Goal: Task Accomplishment & Management: Complete application form

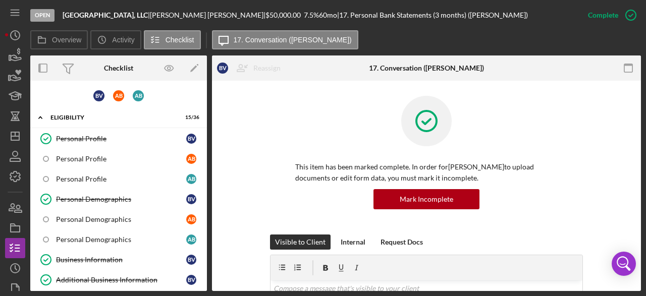
scroll to position [383, 0]
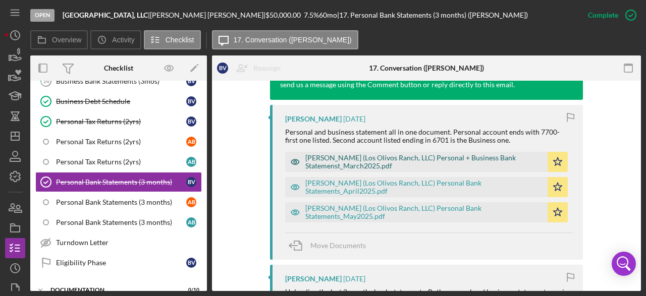
click at [476, 155] on div "[PERSON_NAME] (Los Olivos Ranch, LLC) Personal + Business Bank Statemenst_March…" at bounding box center [424, 162] width 237 height 16
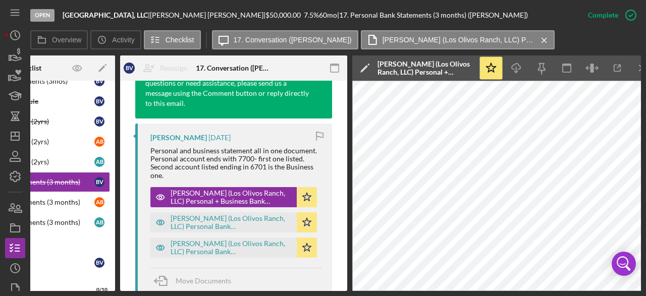
scroll to position [0, 106]
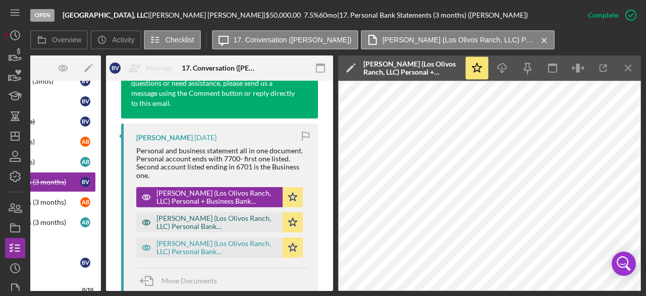
click at [210, 230] on div "[PERSON_NAME] (Los Olivos Ranch, LLC) Personal Bank Statements_April2025.pdf" at bounding box center [217, 223] width 121 height 16
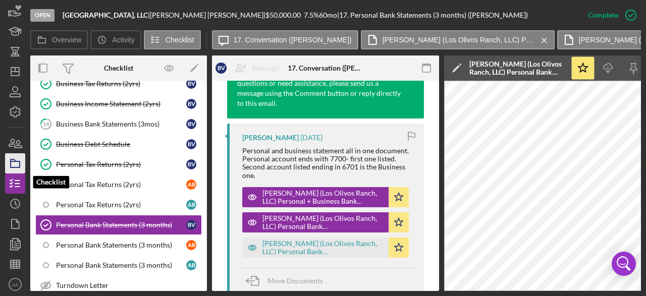
scroll to position [67, 0]
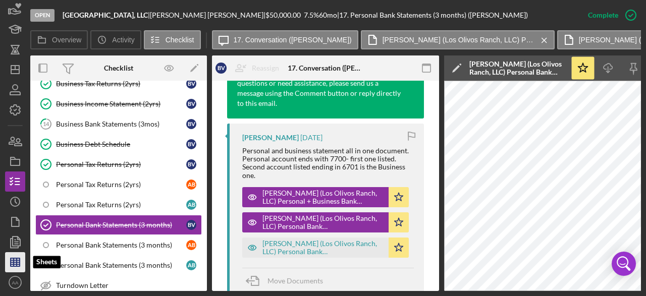
click at [18, 264] on icon "button" at bounding box center [15, 262] width 25 height 25
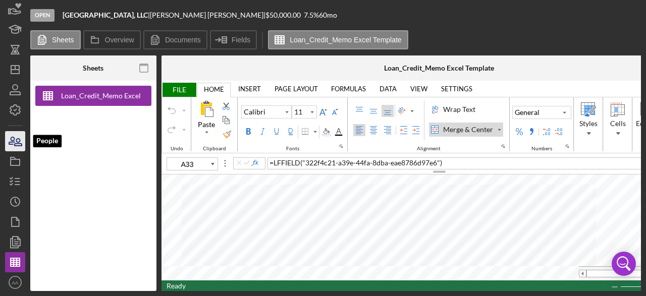
click at [15, 142] on icon "button" at bounding box center [15, 141] width 25 height 25
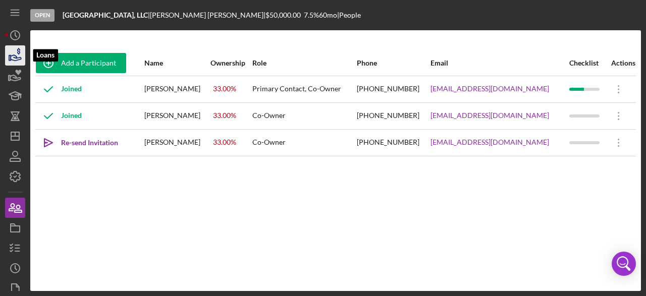
click at [18, 57] on icon "button" at bounding box center [15, 55] width 25 height 25
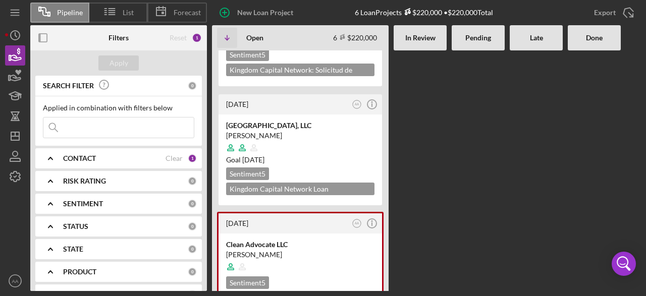
scroll to position [334, 0]
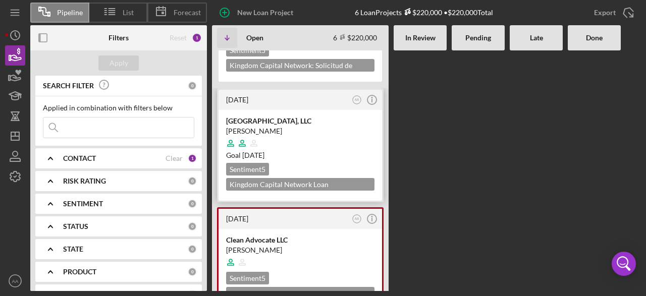
click at [313, 134] on div at bounding box center [300, 143] width 148 height 19
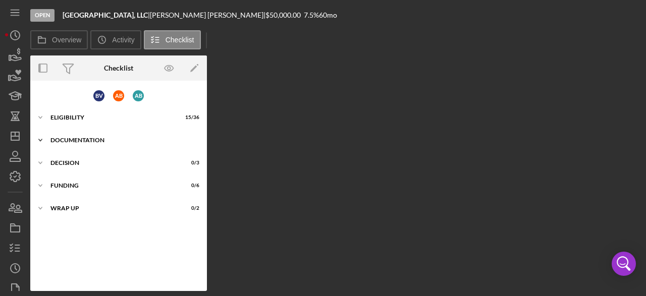
click at [83, 140] on div "DOCUMENTATION" at bounding box center [123, 140] width 144 height 6
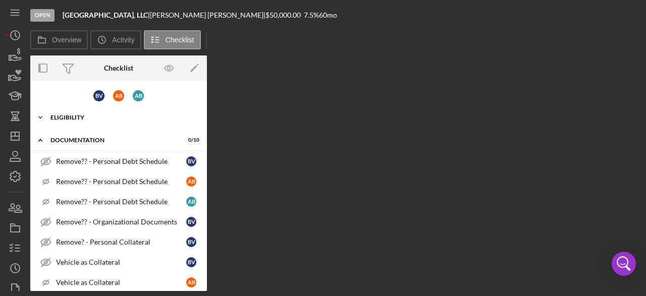
click at [75, 116] on div "ELIGIBILITY" at bounding box center [123, 118] width 144 height 6
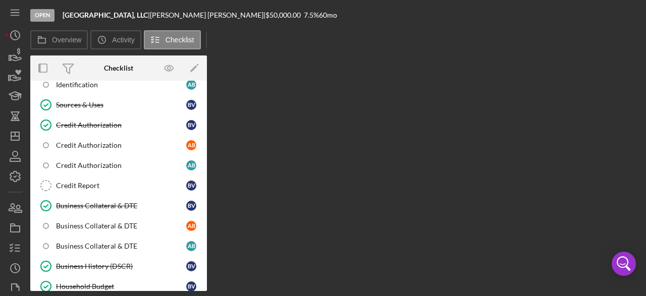
scroll to position [287, 0]
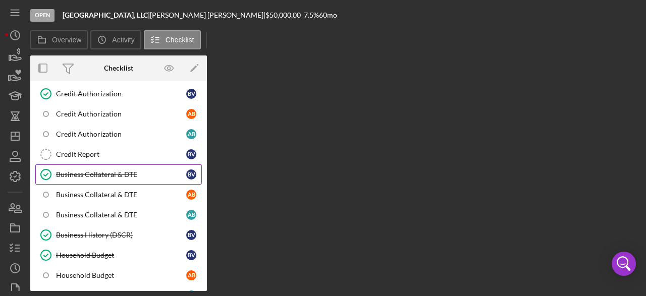
click at [112, 165] on link "Business Collateral & DTE Business Collateral & DTE B V" at bounding box center [118, 175] width 167 height 20
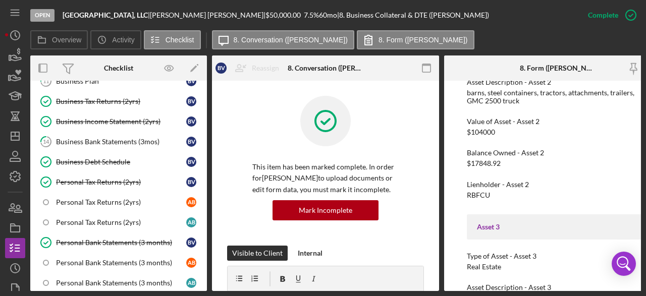
scroll to position [523, 0]
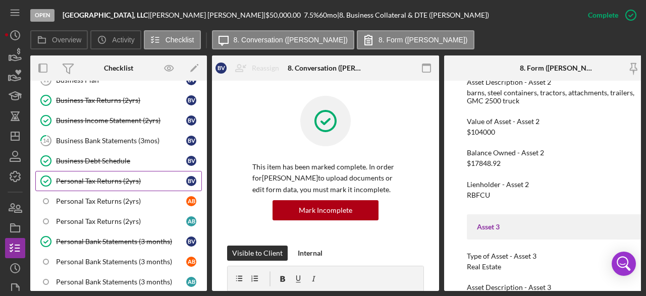
click at [110, 177] on div "Personal Tax Returns (2yrs)" at bounding box center [121, 181] width 130 height 8
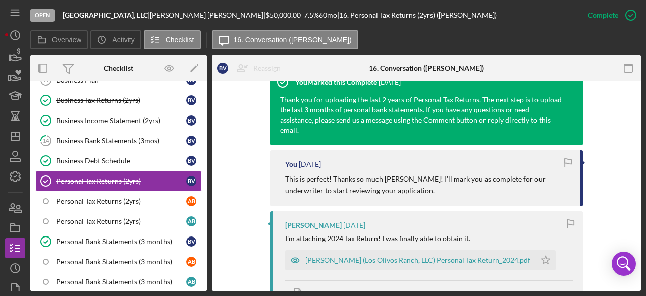
scroll to position [406, 0]
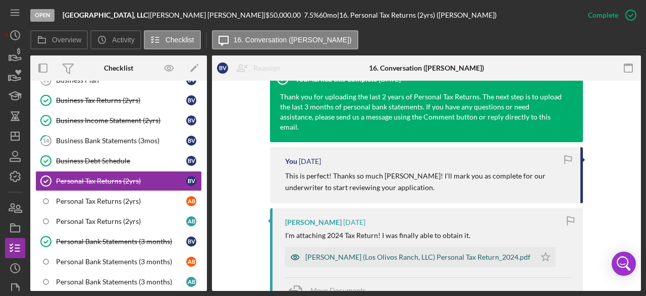
click at [415, 254] on div "[PERSON_NAME] (Los Olivos Ranch, LLC) Personal Tax Return_2024.pdf" at bounding box center [418, 258] width 225 height 8
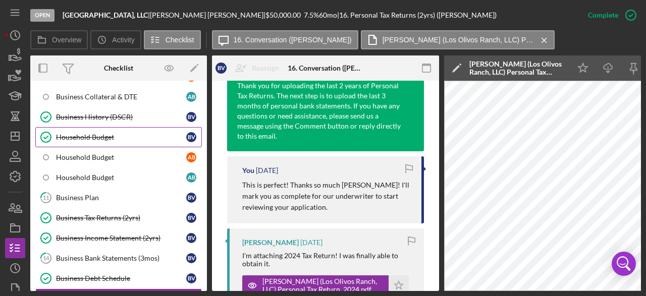
click at [103, 133] on div "Household Budget" at bounding box center [121, 137] width 130 height 8
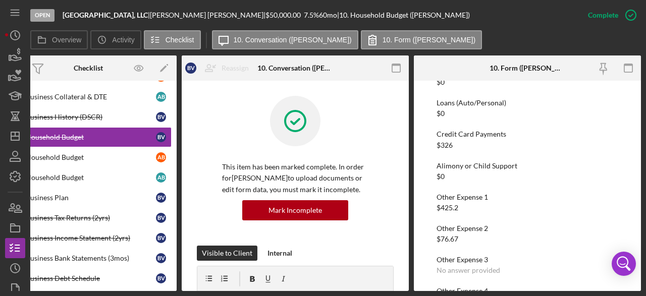
scroll to position [1028, 0]
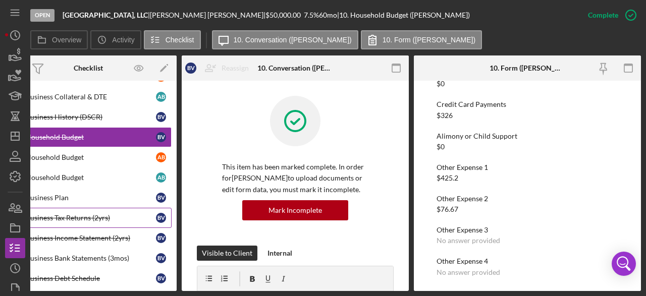
click at [97, 215] on link "Business Tax Returns (2yrs) Business Tax Returns (2yrs) B V" at bounding box center [88, 218] width 167 height 20
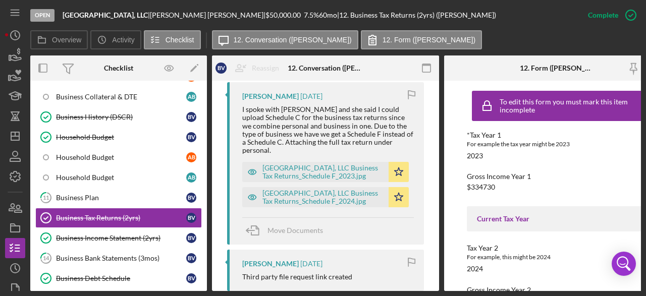
scroll to position [583, 0]
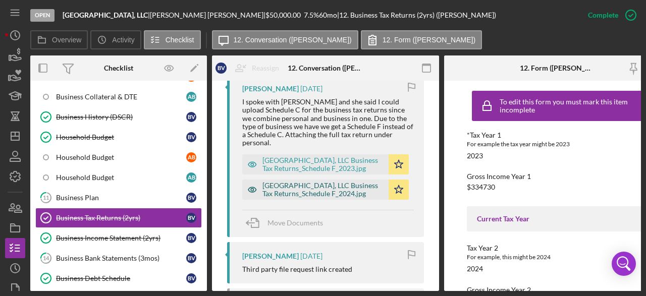
click at [343, 198] on div "[GEOGRAPHIC_DATA], LLC Business Tax Returns_Schedule F_2024.jpg" at bounding box center [323, 190] width 121 height 16
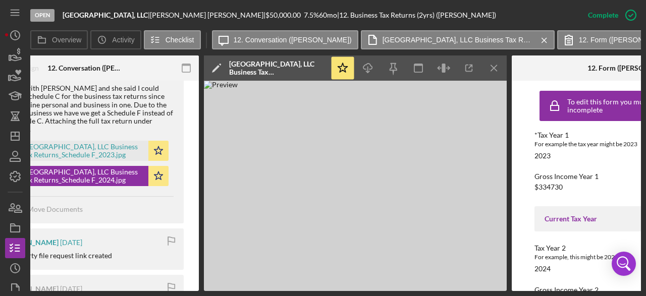
scroll to position [0, 338]
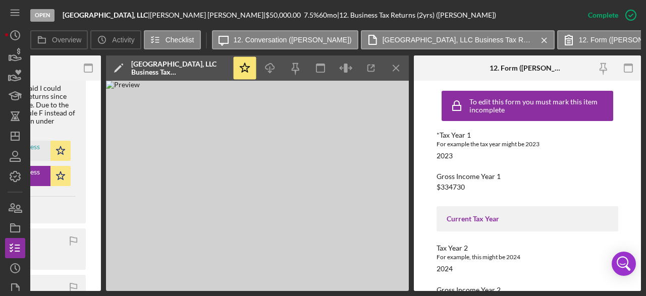
click at [245, 157] on img at bounding box center [257, 186] width 303 height 211
click at [345, 70] on icon "button" at bounding box center [346, 68] width 4 height 9
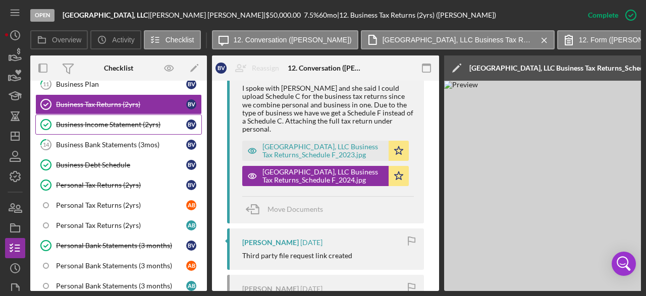
scroll to position [519, 0]
click at [121, 181] on div "Personal Tax Returns (2yrs)" at bounding box center [121, 185] width 130 height 8
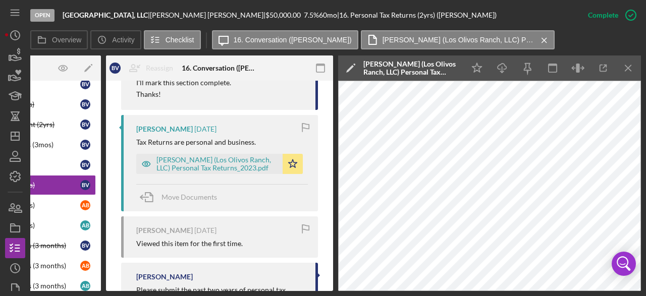
scroll to position [1058, 0]
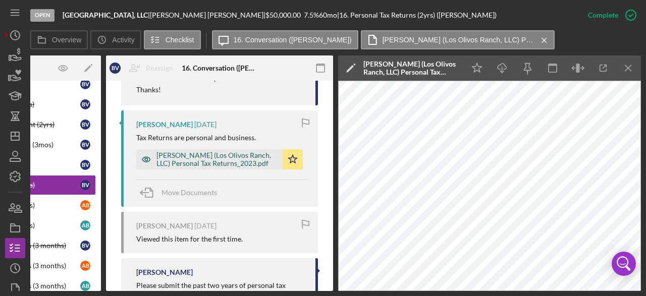
click at [211, 160] on div "[PERSON_NAME] (Los Olivos Ranch, LLC) Personal Tax Returns_2023.pdf" at bounding box center [217, 160] width 121 height 16
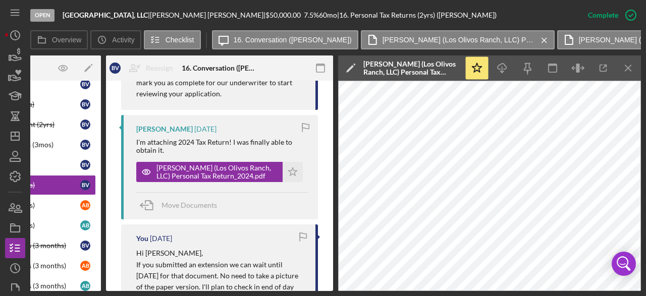
scroll to position [540, 0]
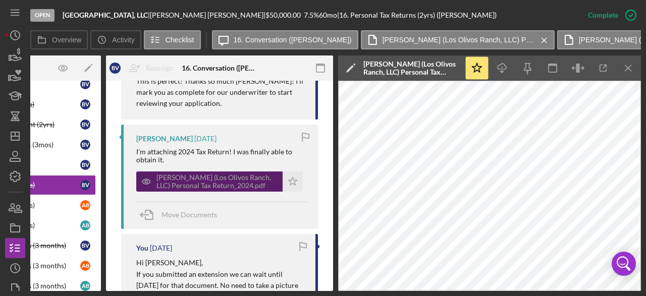
click at [222, 190] on div "[PERSON_NAME] (Los Olivos Ranch, LLC) Personal Tax Return_2024.pdf" at bounding box center [217, 182] width 121 height 16
click at [196, 190] on div "[PERSON_NAME] (Los Olivos Ranch, LLC) Personal Tax Return_2024.pdf" at bounding box center [217, 182] width 121 height 16
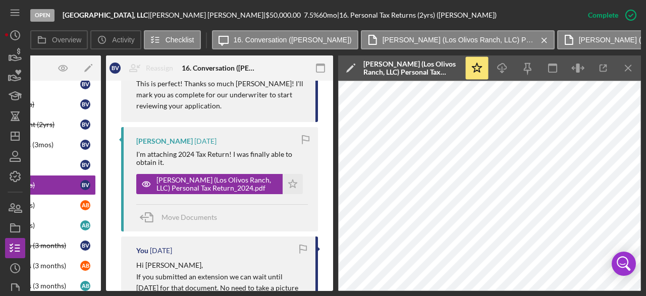
scroll to position [538, 0]
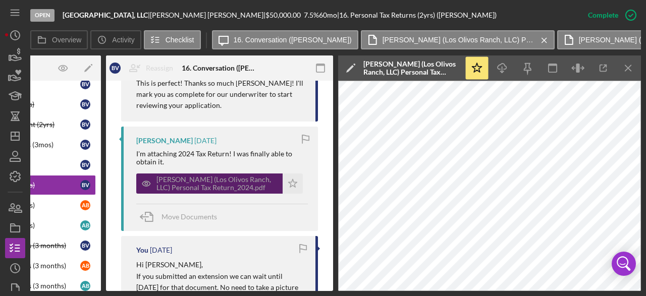
click at [202, 192] on div "[PERSON_NAME] (Los Olivos Ranch, LLC) Personal Tax Return_2024.pdf" at bounding box center [217, 184] width 121 height 16
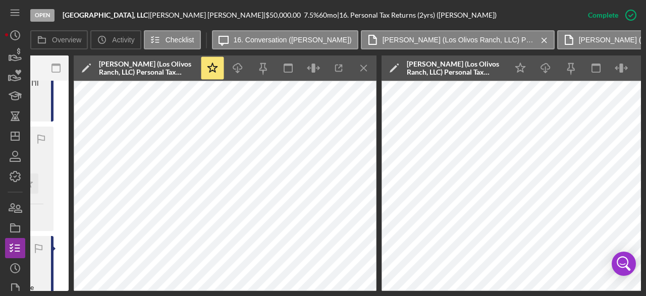
scroll to position [0, 390]
